Goal: Information Seeking & Learning: Learn about a topic

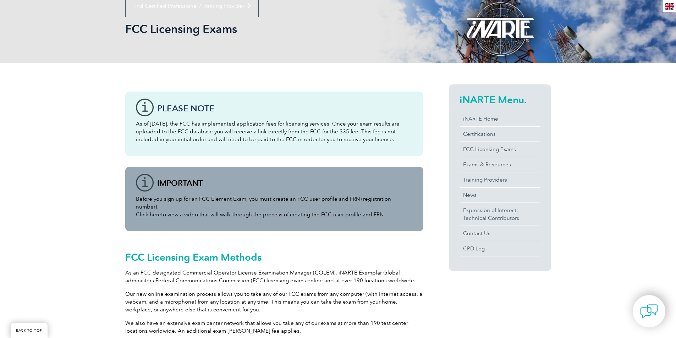
scroll to position [106, 0]
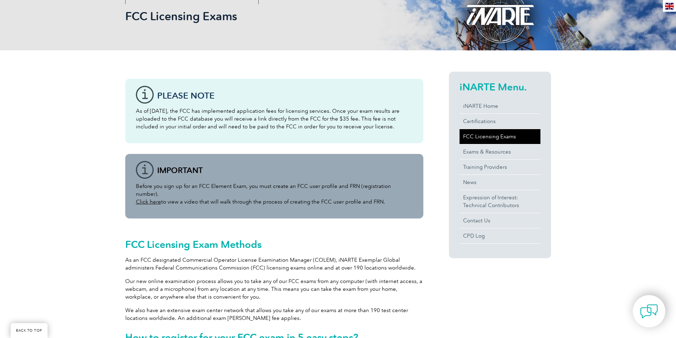
click at [471, 135] on link "FCC Licensing Exams" at bounding box center [500, 136] width 81 height 15
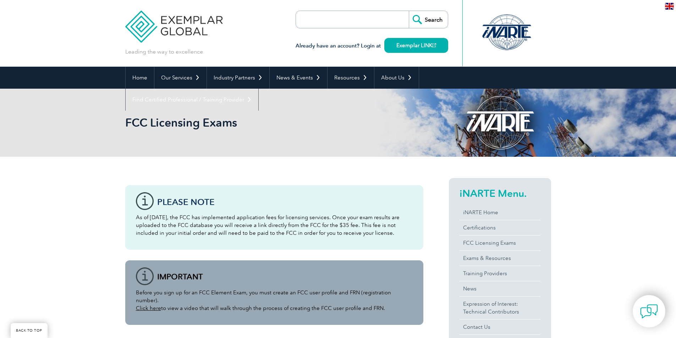
scroll to position [307, 0]
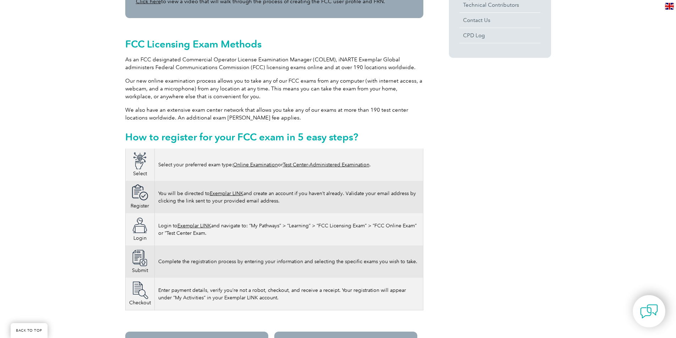
click at [339, 162] on link "Test Center-Administered Examination" at bounding box center [326, 165] width 87 height 6
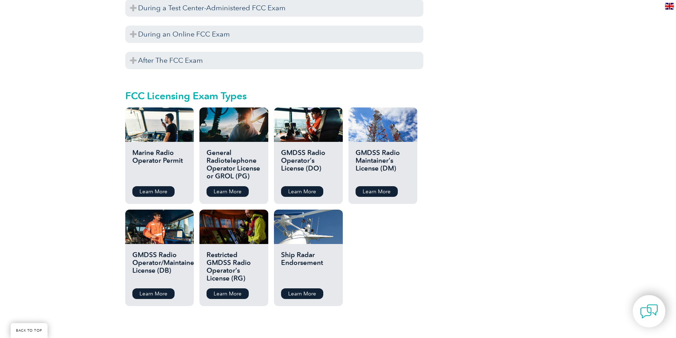
scroll to position [733, 0]
click at [298, 289] on link "Learn More" at bounding box center [302, 294] width 42 height 11
